Goal: Communication & Community: Answer question/provide support

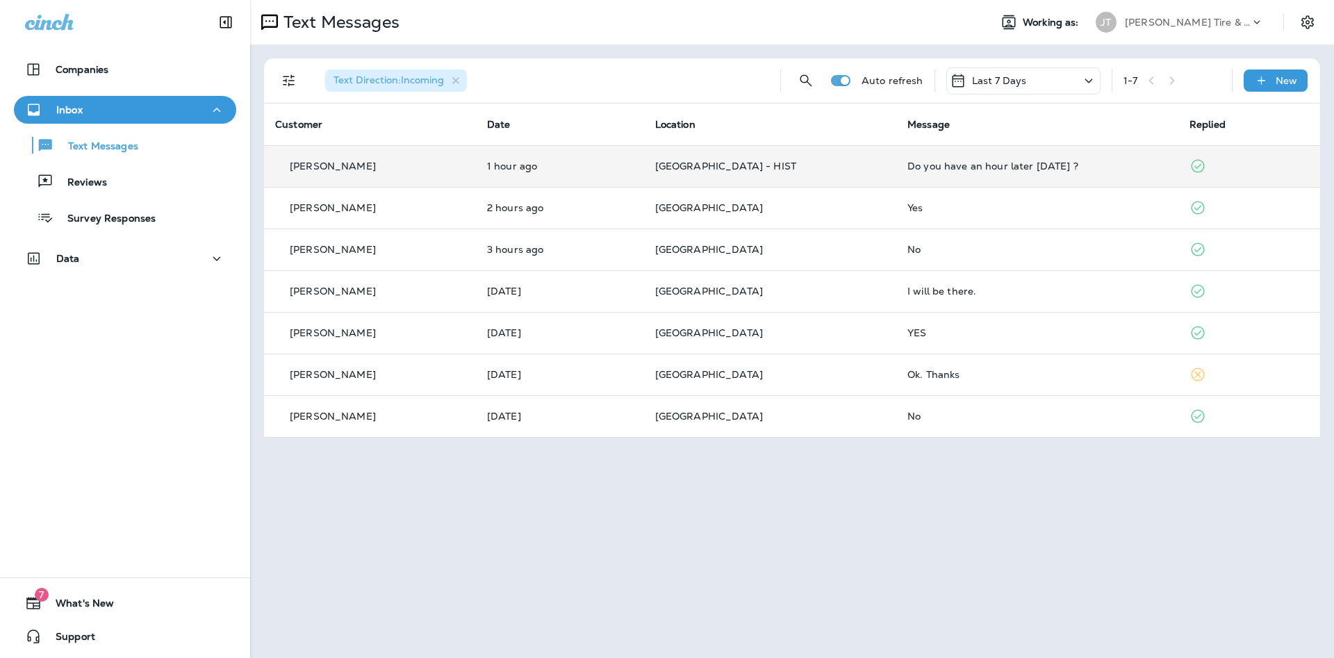
click at [796, 168] on p "[GEOGRAPHIC_DATA] - HIST" at bounding box center [770, 166] width 230 height 11
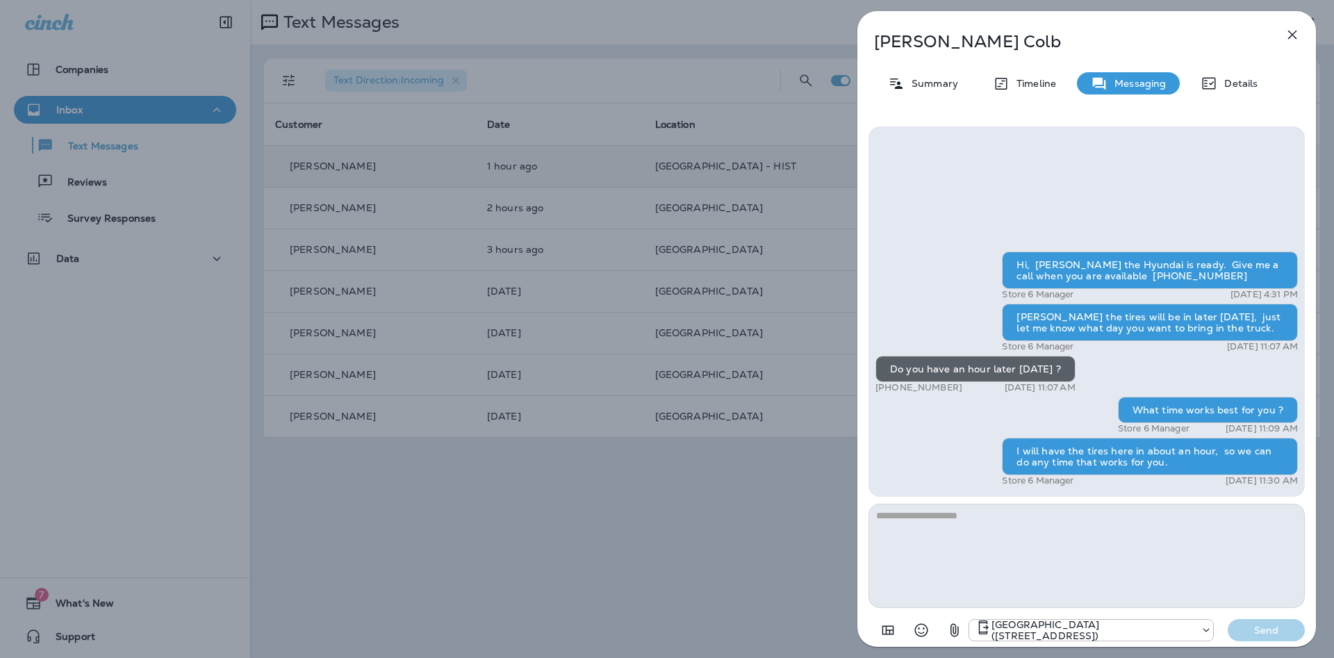
click at [1298, 30] on icon "button" at bounding box center [1292, 34] width 17 height 17
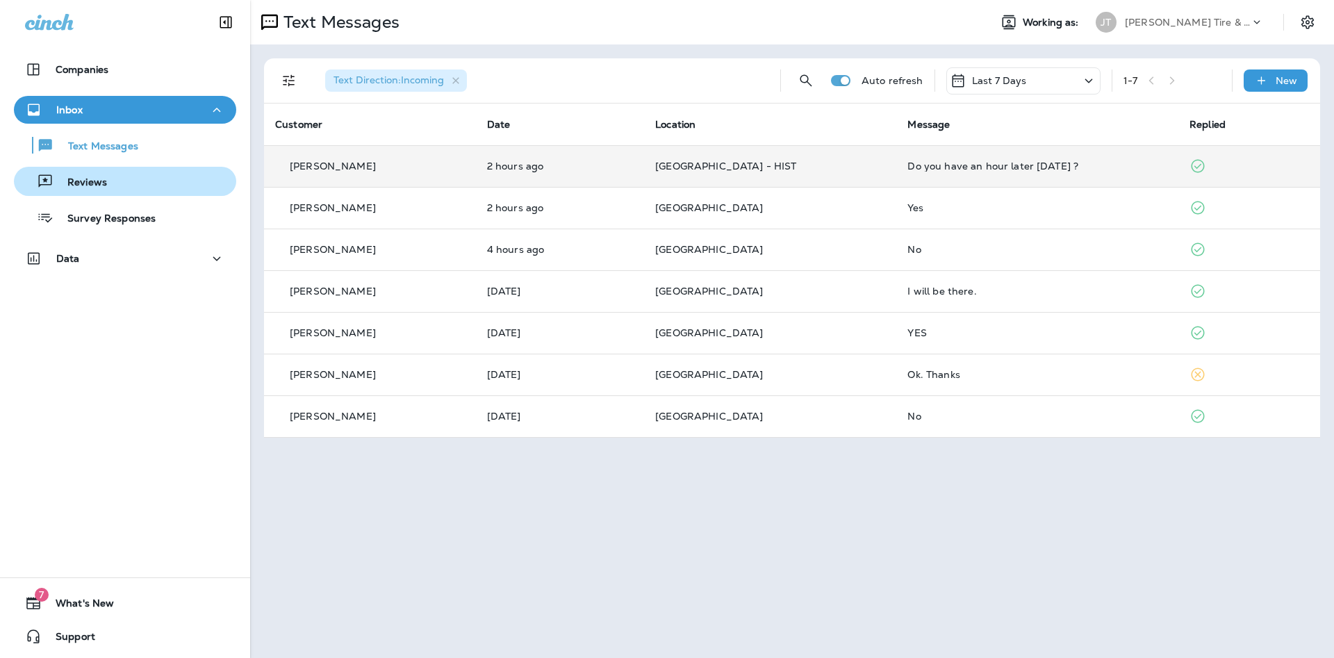
click at [105, 179] on p "Reviews" at bounding box center [81, 183] width 54 height 13
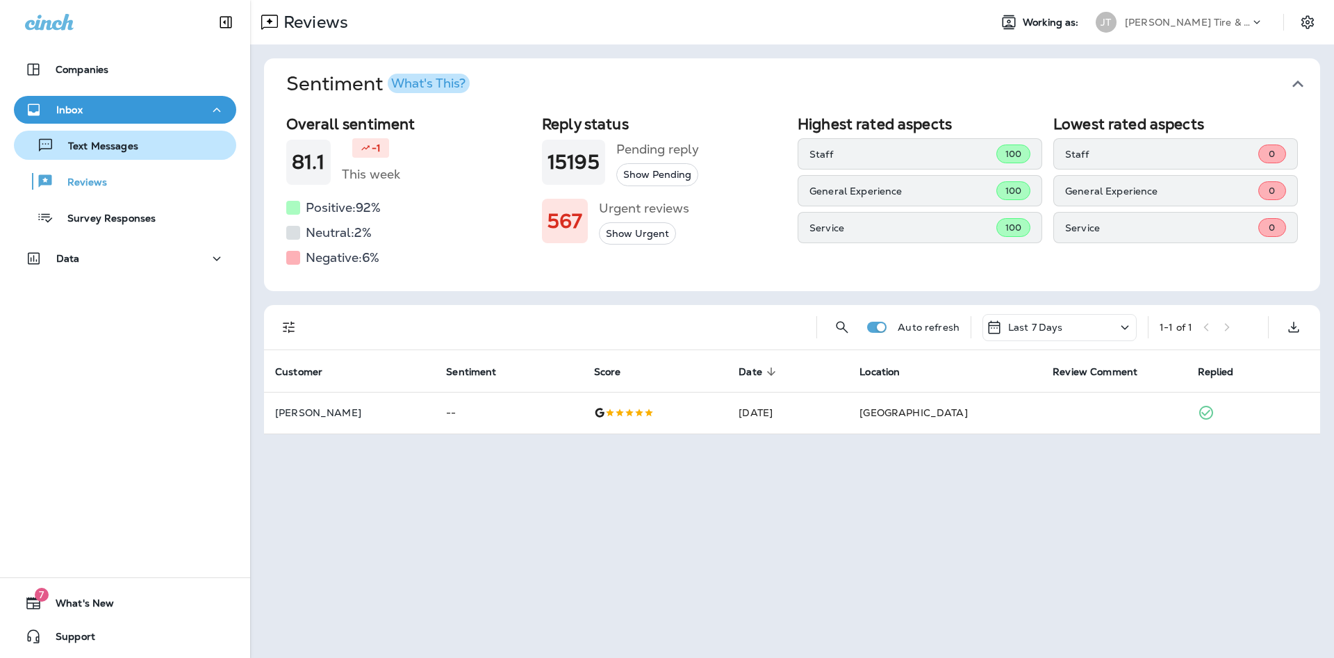
click at [122, 150] on p "Text Messages" at bounding box center [96, 146] width 84 height 13
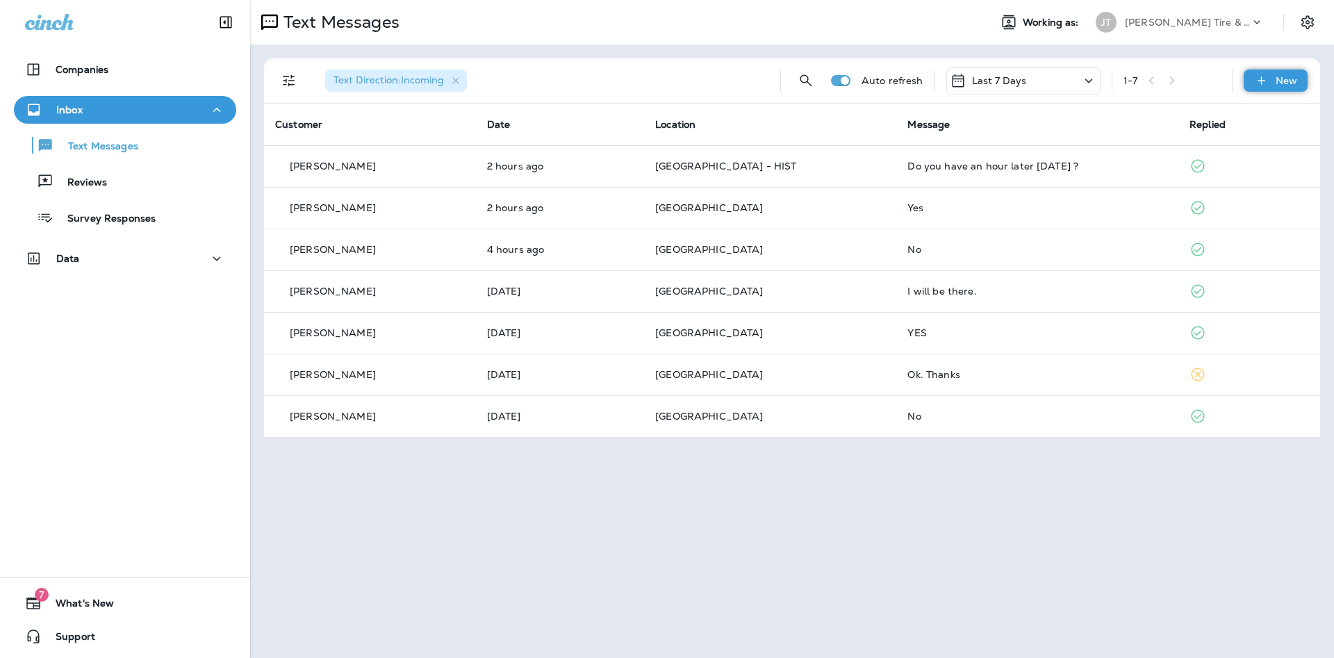
click at [1281, 85] on p "New" at bounding box center [1287, 80] width 22 height 11
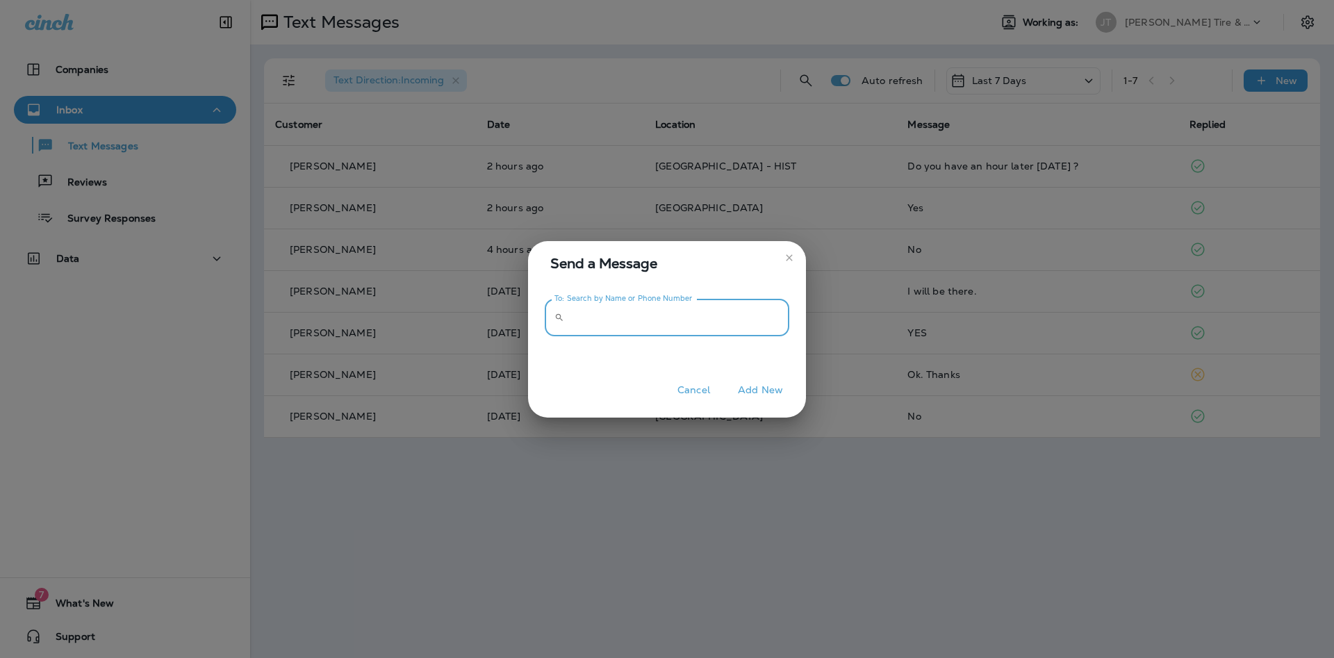
click at [607, 316] on input "To: Search by Name or Phone Number" at bounding box center [680, 318] width 220 height 37
type input "**********"
click at [757, 392] on button "Add New" at bounding box center [760, 390] width 59 height 22
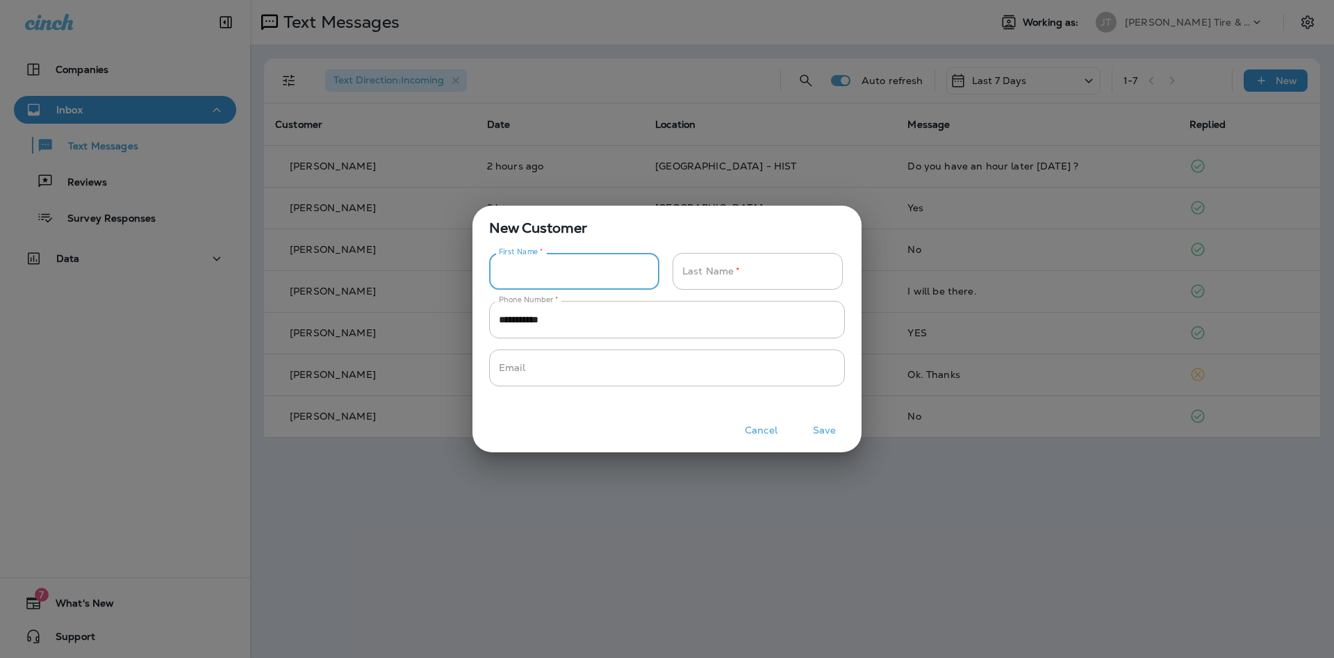
click at [550, 274] on input "Phone Number   *" at bounding box center [566, 271] width 155 height 37
type input "*****"
type input "*"
click at [824, 429] on button "Save" at bounding box center [824, 431] width 52 height 22
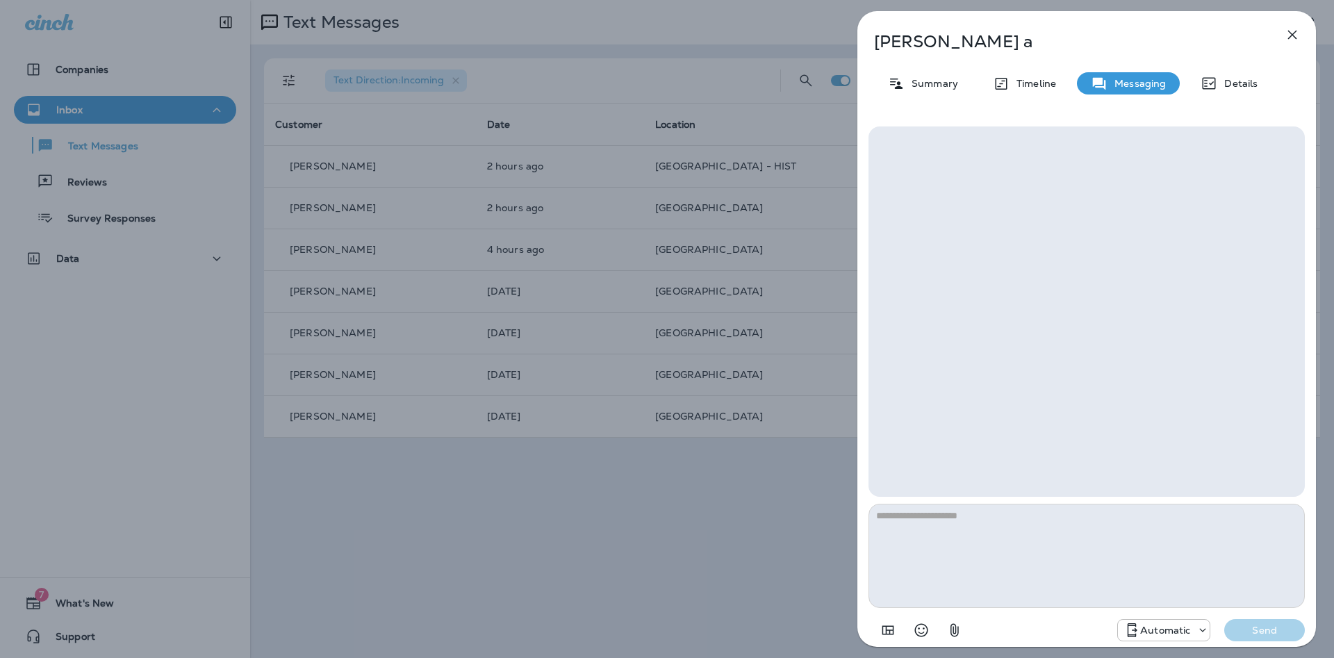
click at [919, 523] on textarea at bounding box center [1087, 556] width 436 height 104
type textarea "**********"
click at [1286, 634] on p "Send" at bounding box center [1265, 630] width 58 height 13
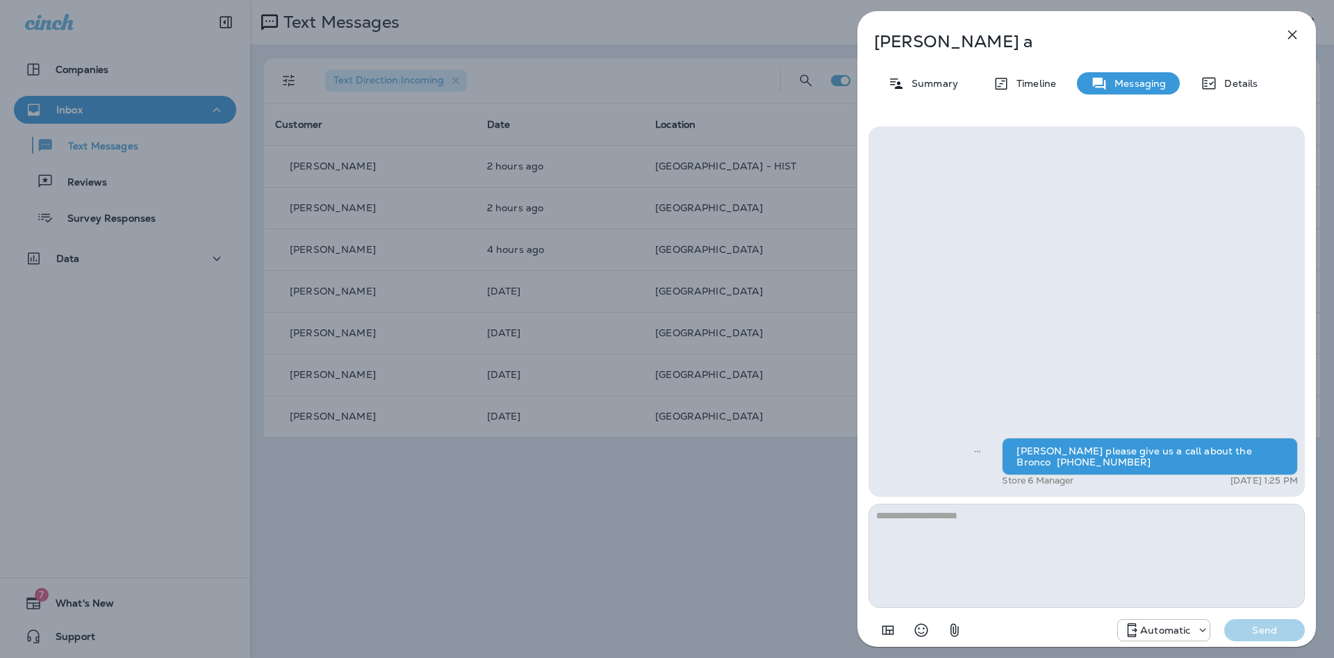
click at [1290, 33] on icon "button" at bounding box center [1292, 34] width 17 height 17
